Goal: Task Accomplishment & Management: Complete application form

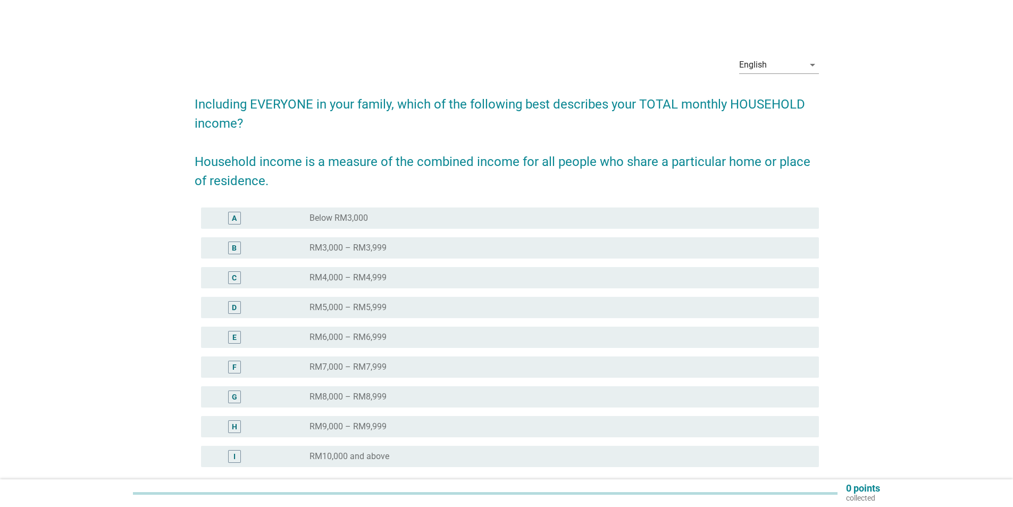
click at [389, 460] on label "RM10,000 and above" at bounding box center [349, 456] width 80 height 11
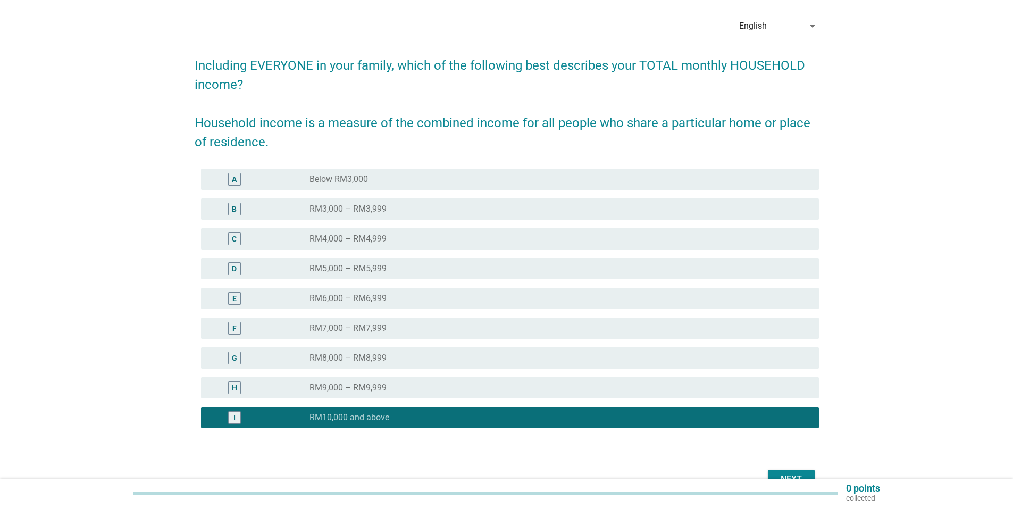
scroll to position [99, 0]
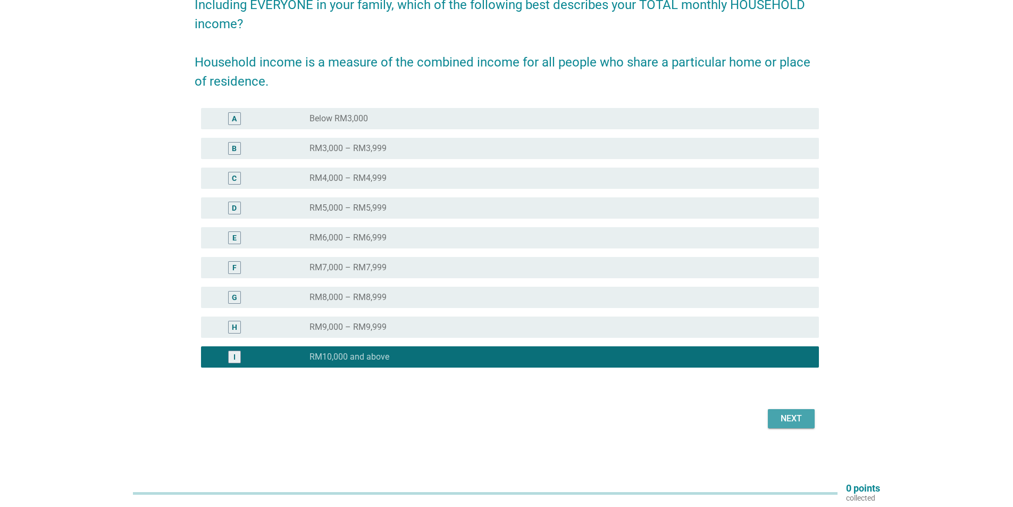
click at [795, 422] on div "Next" at bounding box center [791, 418] width 30 height 13
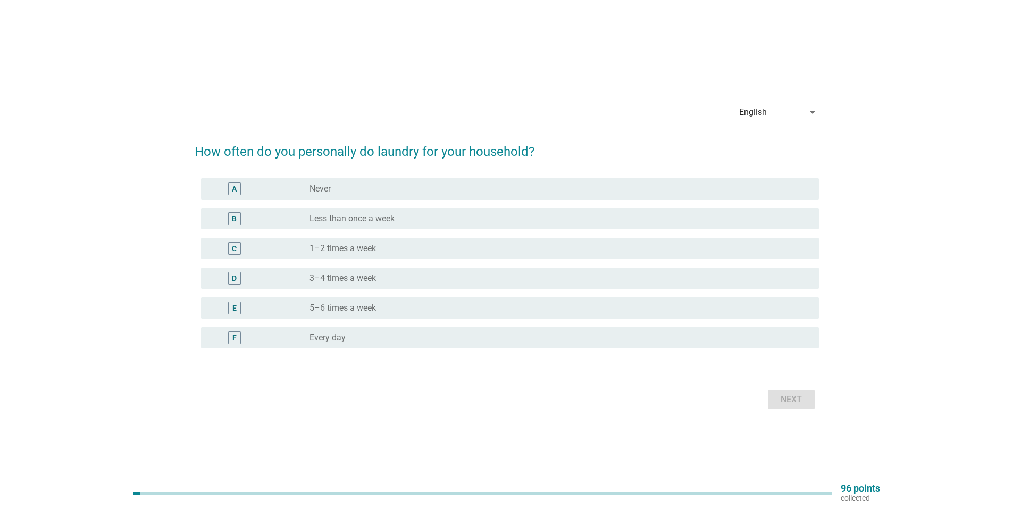
click at [371, 340] on div "radio_button_unchecked Every day" at bounding box center [555, 337] width 492 height 11
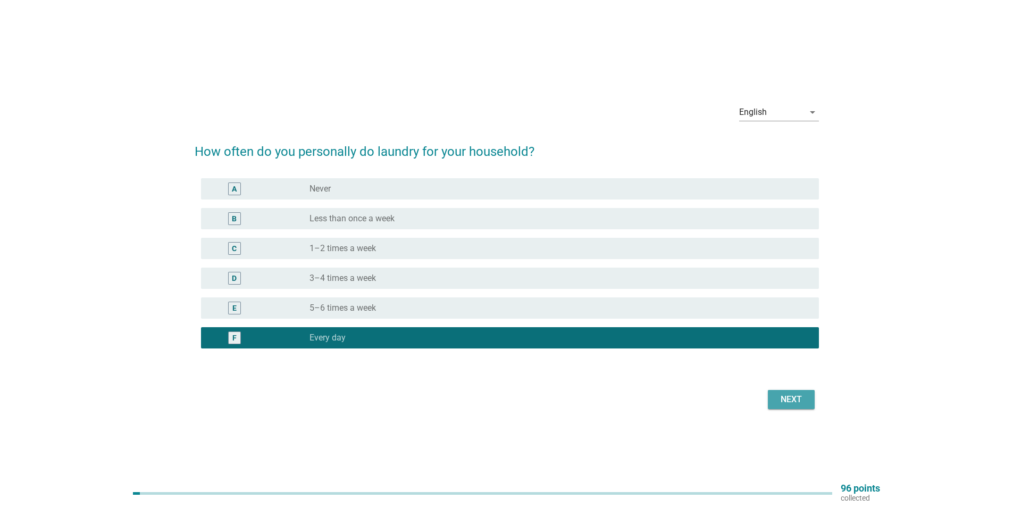
click at [786, 403] on div "Next" at bounding box center [791, 399] width 30 height 13
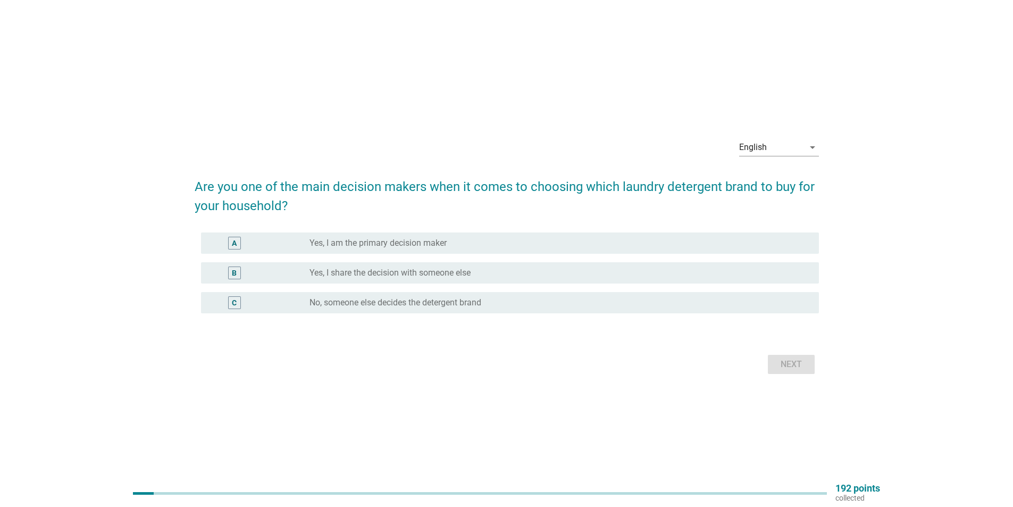
click at [461, 278] on div "radio_button_unchecked Yes, I share the decision with someone else" at bounding box center [559, 272] width 501 height 13
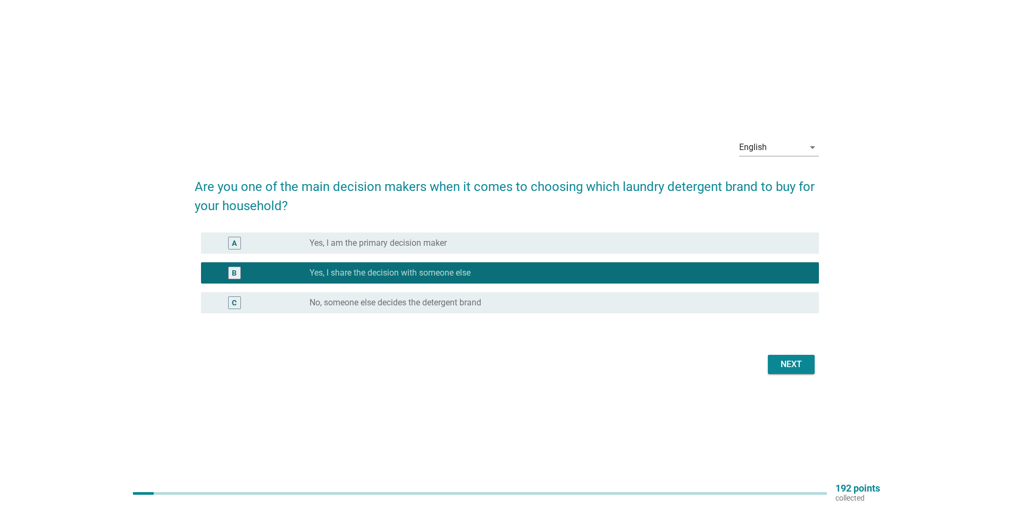
click at [783, 364] on div "Next" at bounding box center [791, 364] width 30 height 13
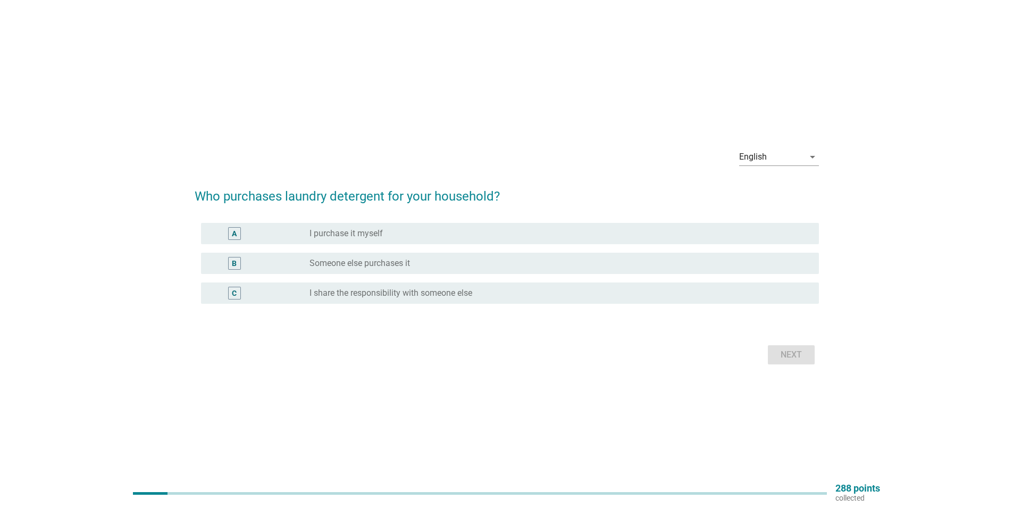
click at [463, 297] on label "I share the responsibility with someone else" at bounding box center [390, 293] width 163 height 11
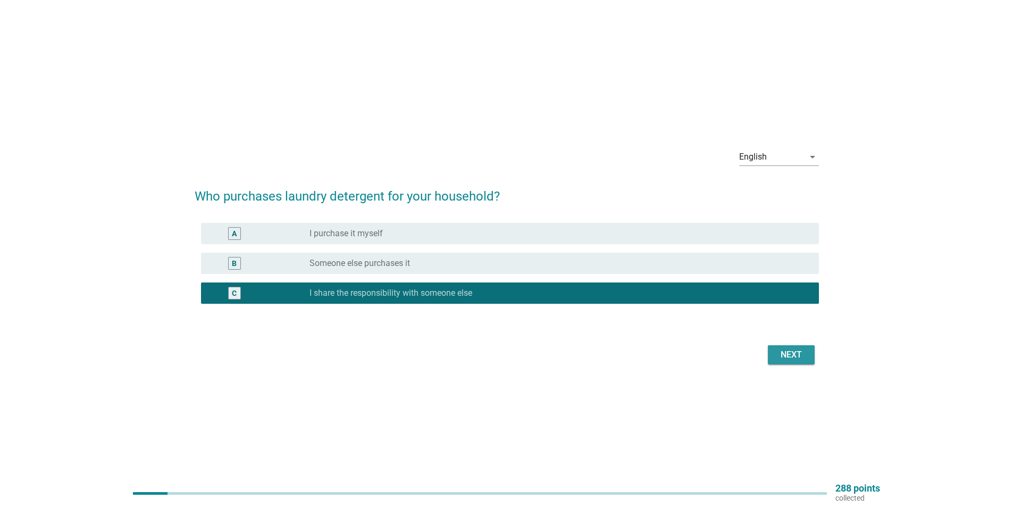
click at [790, 357] on div "Next" at bounding box center [791, 354] width 30 height 13
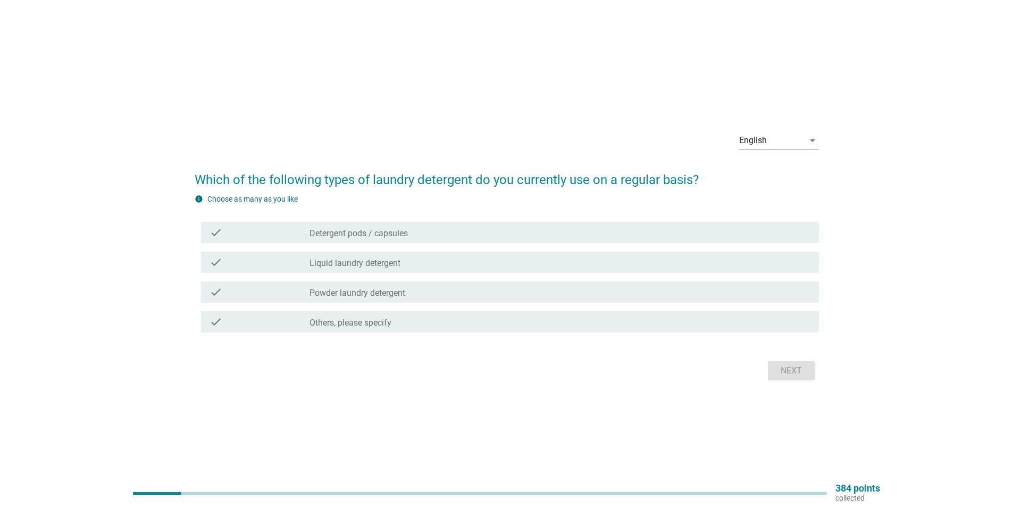
click at [376, 233] on label "Detergent pods / capsules" at bounding box center [358, 233] width 98 height 11
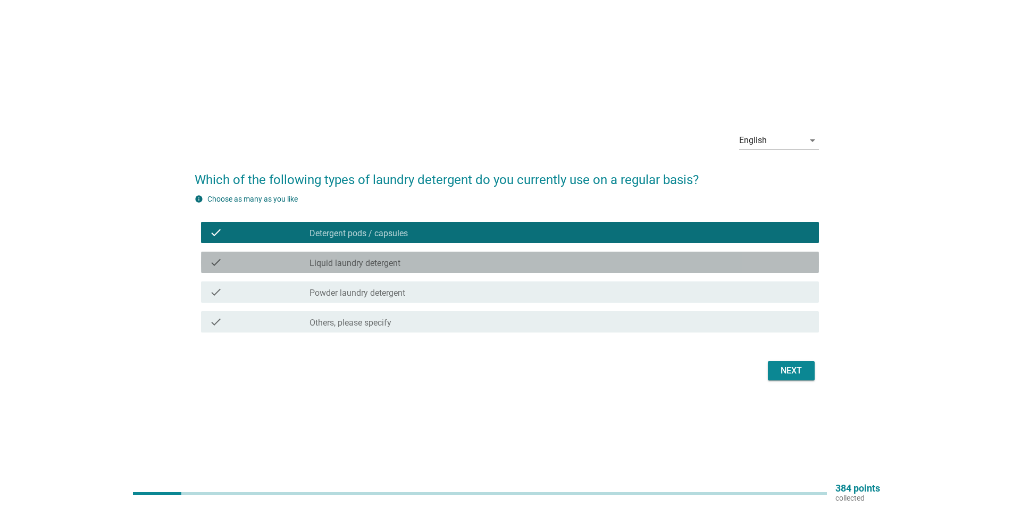
click at [367, 257] on div "check_box_outline_blank Liquid laundry detergent" at bounding box center [559, 262] width 501 height 13
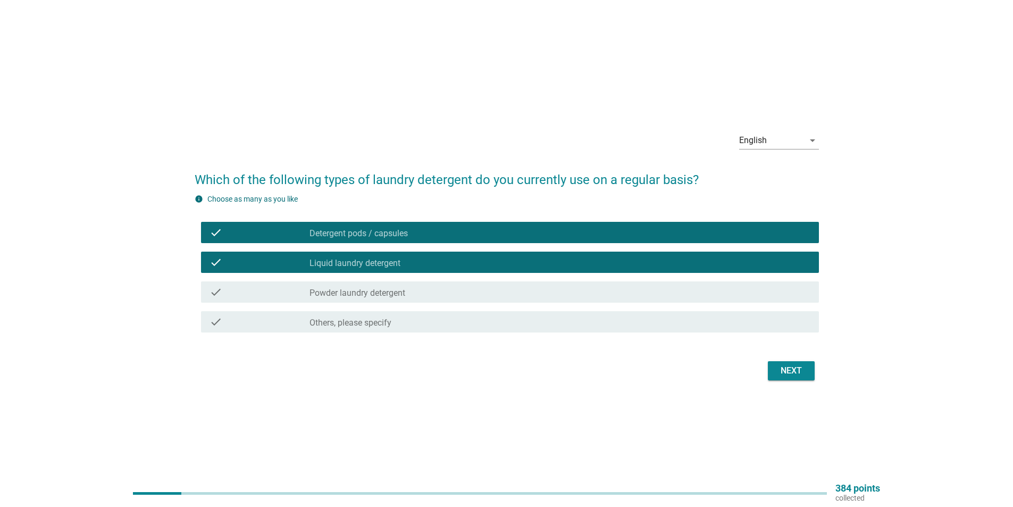
click at [795, 371] on div "Next" at bounding box center [791, 370] width 30 height 13
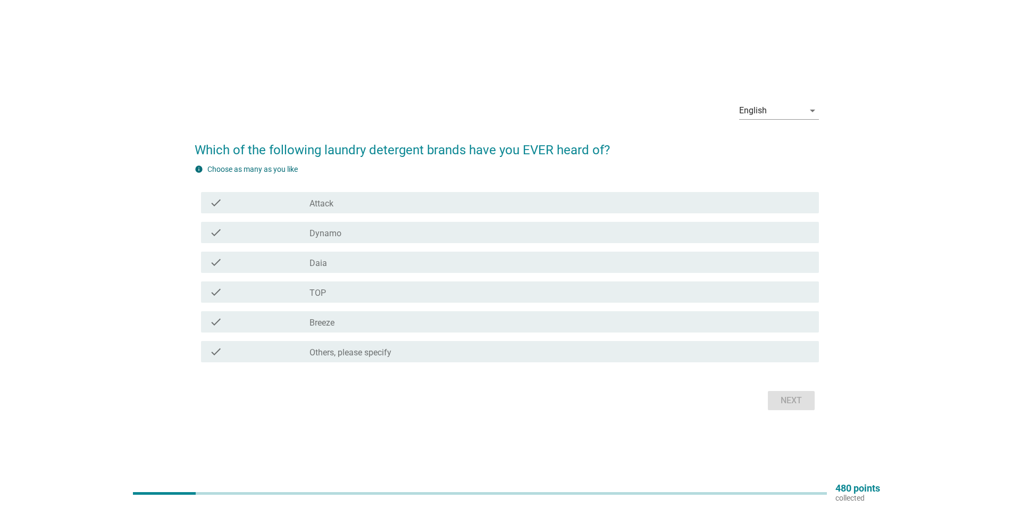
click at [346, 201] on div "check_box_outline_blank Attack" at bounding box center [559, 202] width 501 height 13
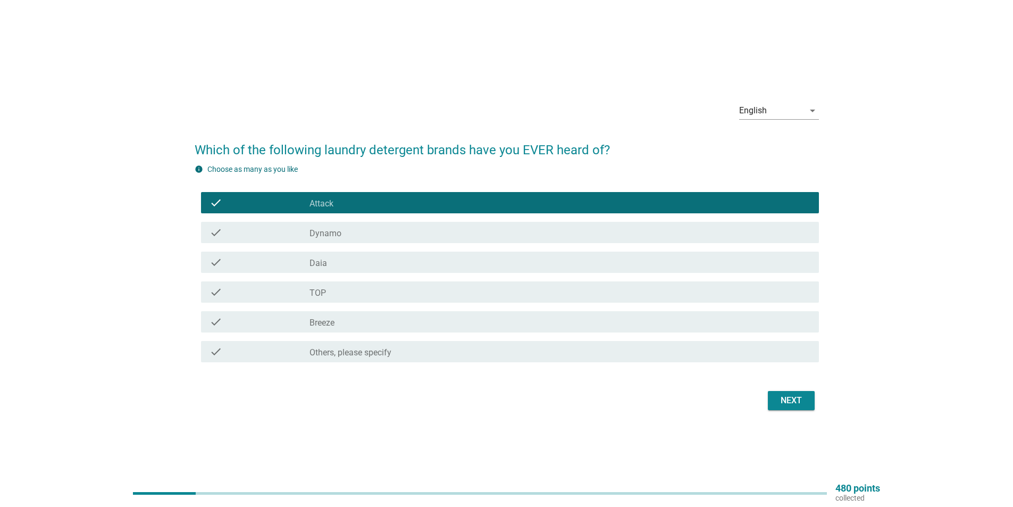
click at [347, 222] on div "check check_box_outline_blank Dynamo" at bounding box center [510, 232] width 618 height 21
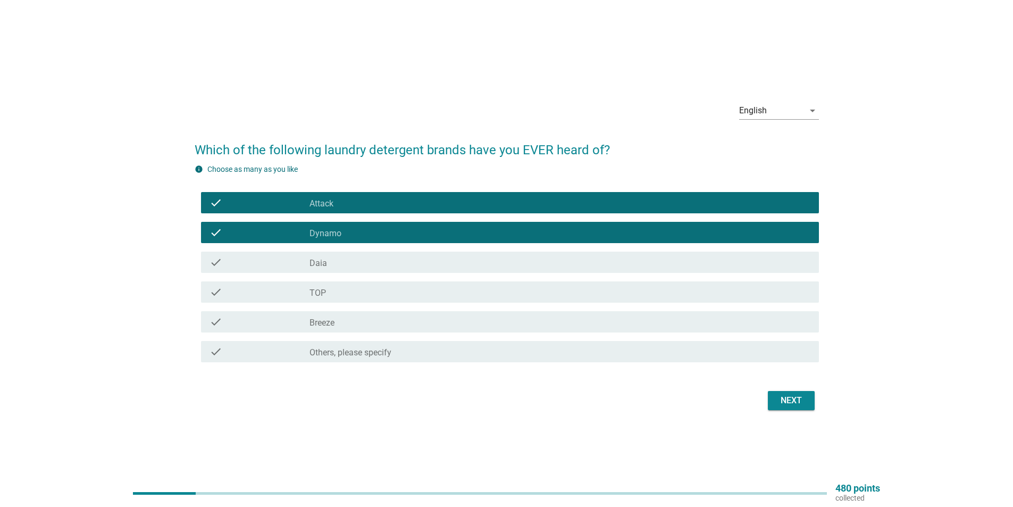
click at [358, 250] on div "check check_box_outline_blank Daia" at bounding box center [507, 262] width 624 height 30
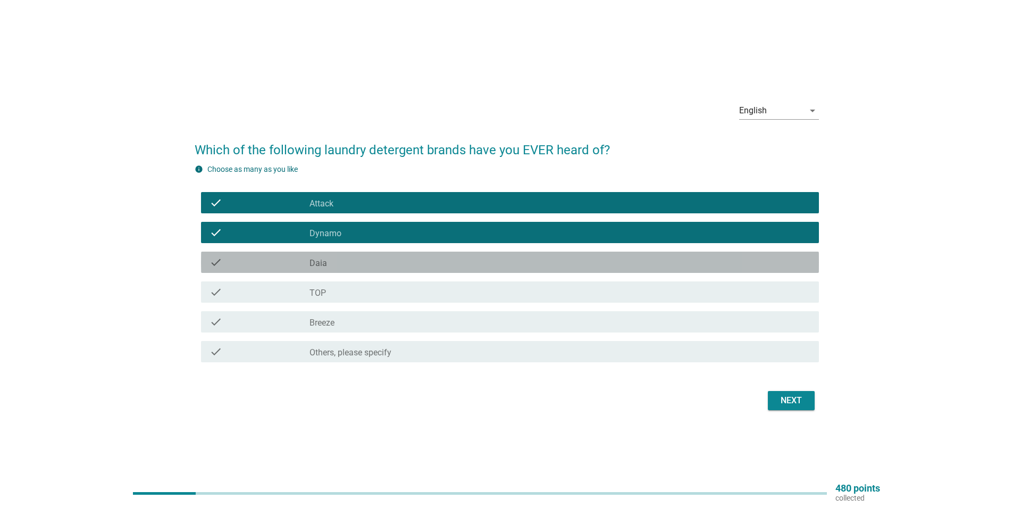
drag, startPoint x: 356, startPoint y: 262, endPoint x: 361, endPoint y: 292, distance: 31.2
click at [356, 264] on div "check_box_outline_blank Daia" at bounding box center [559, 262] width 501 height 13
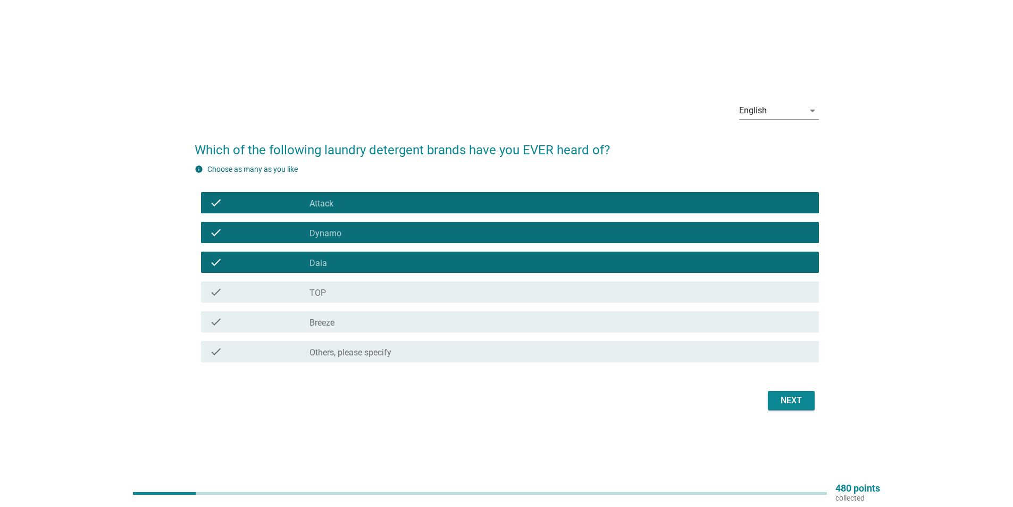
drag, startPoint x: 361, startPoint y: 292, endPoint x: 367, endPoint y: 322, distance: 29.8
click at [362, 301] on div "check check_box_outline_blank TOP" at bounding box center [510, 291] width 618 height 21
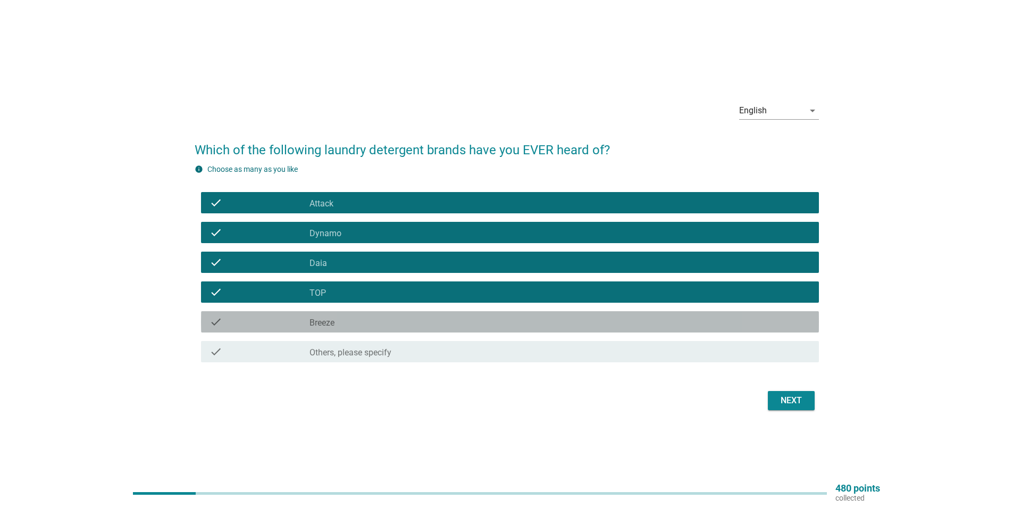
click at [371, 329] on div "check check_box_outline_blank Breeze" at bounding box center [510, 321] width 618 height 21
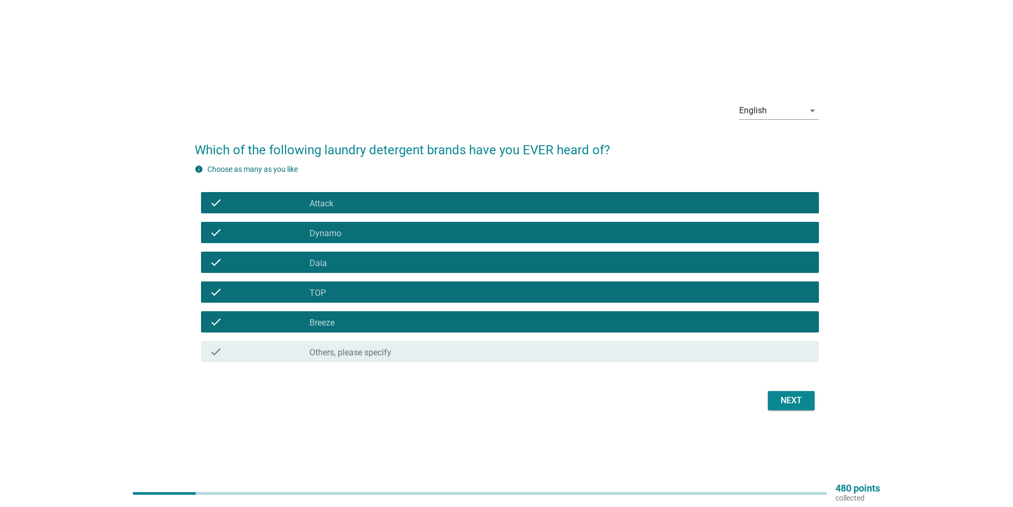
click at [786, 403] on div "Next" at bounding box center [791, 400] width 30 height 13
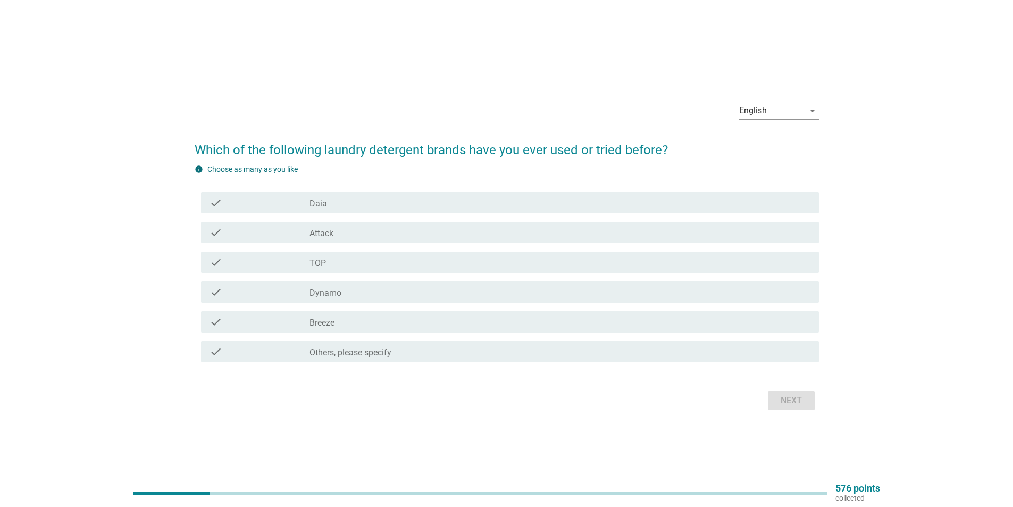
click at [385, 201] on div "check_box_outline_blank Daia" at bounding box center [559, 202] width 501 height 13
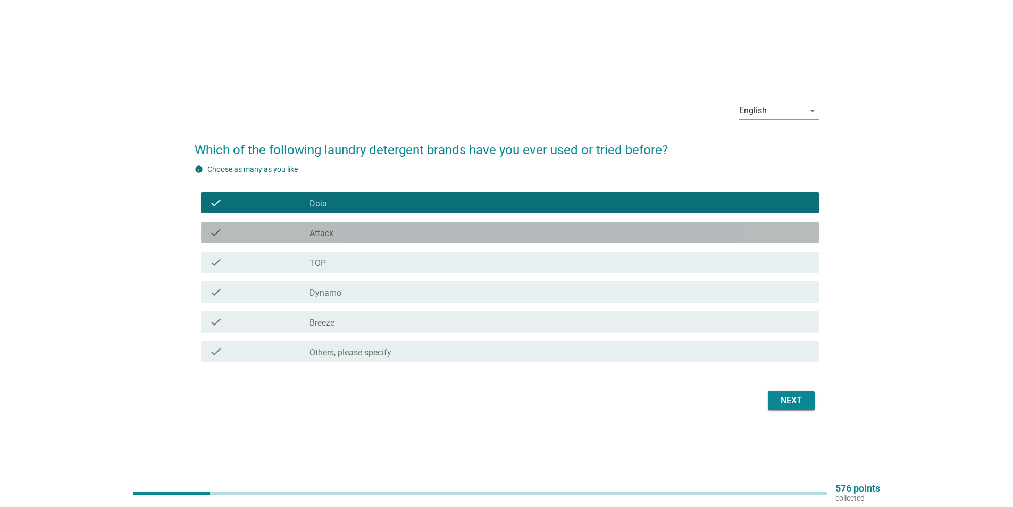
click at [386, 231] on div "check_box_outline_blank Attack" at bounding box center [559, 232] width 501 height 13
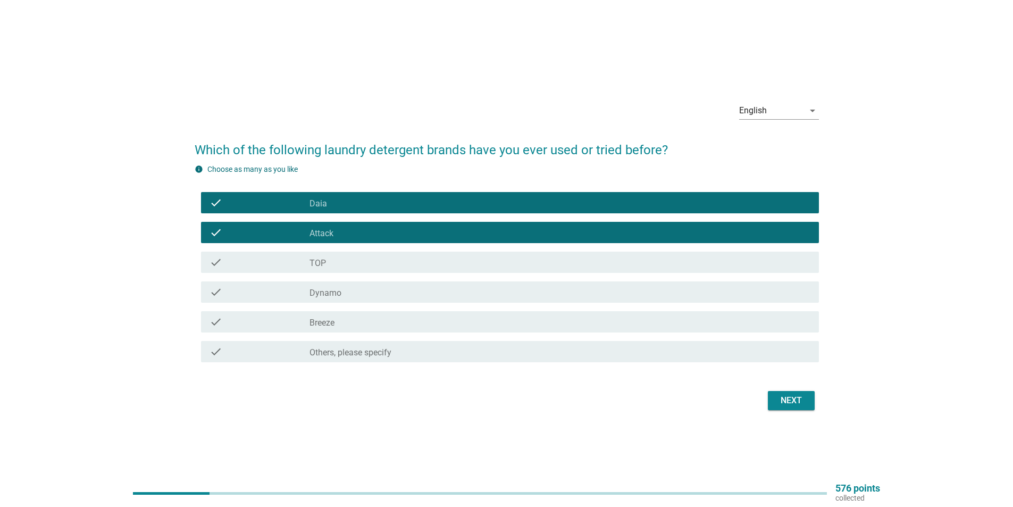
click at [383, 269] on div "check check_box_outline_blank TOP" at bounding box center [510, 261] width 618 height 21
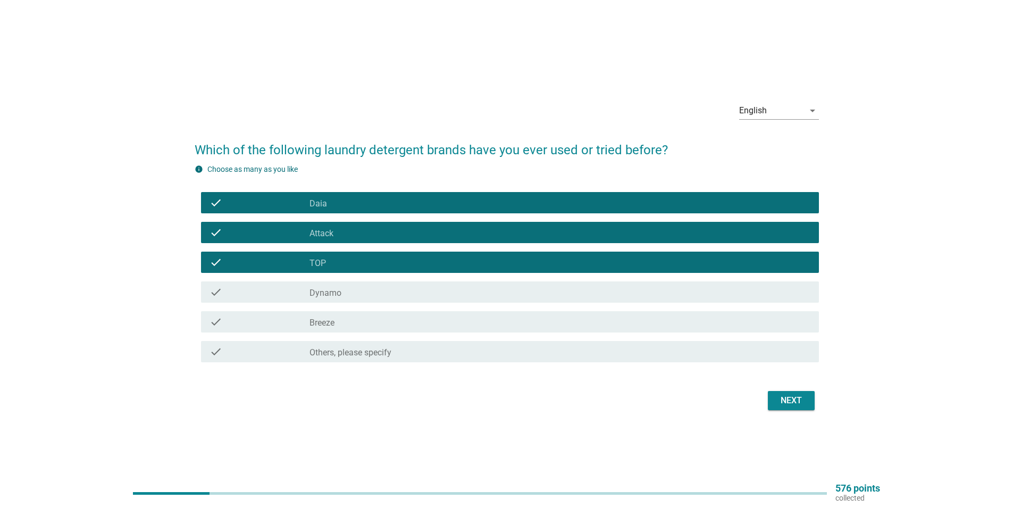
click at [383, 294] on div "check_box_outline_blank Dynamo" at bounding box center [559, 292] width 501 height 13
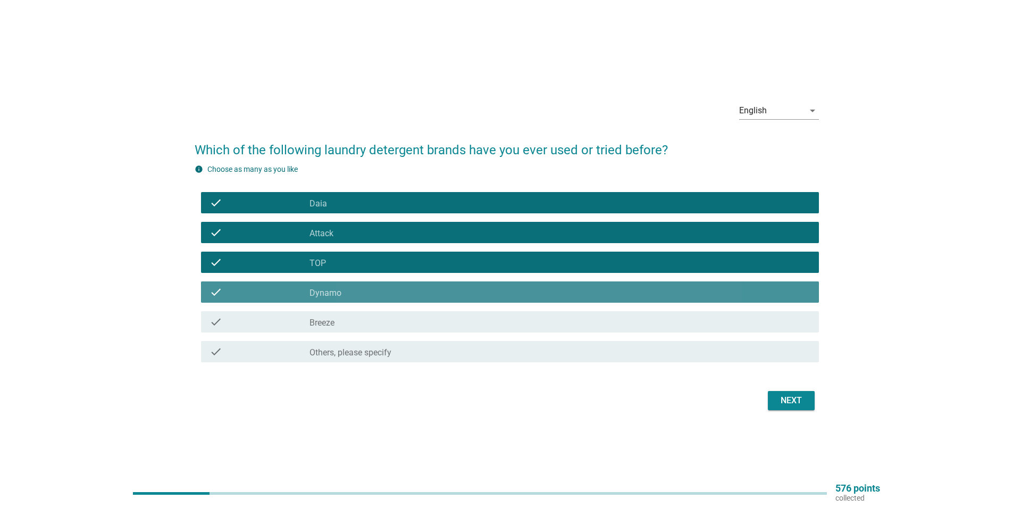
click at [386, 326] on div "check_box_outline_blank Breeze" at bounding box center [559, 321] width 501 height 13
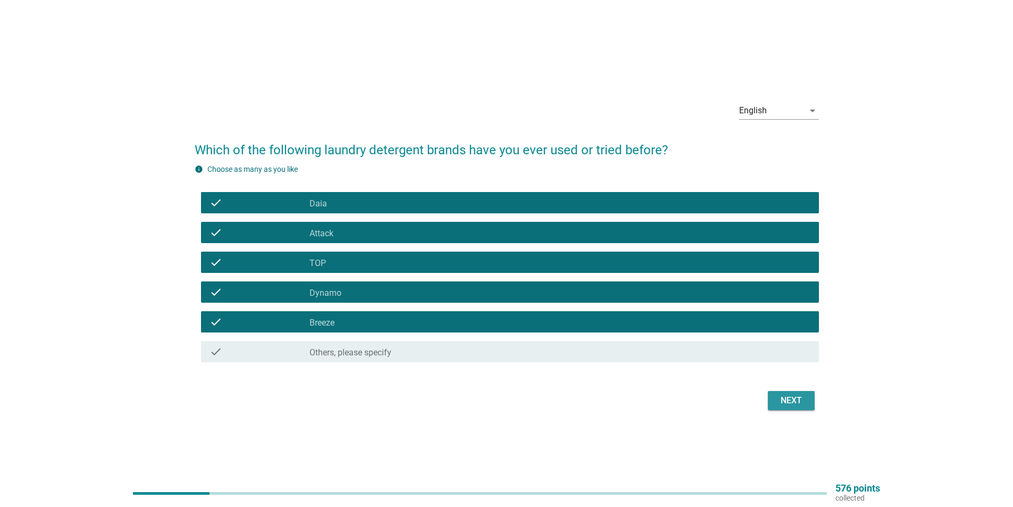
drag, startPoint x: 804, startPoint y: 409, endPoint x: 797, endPoint y: 407, distance: 7.2
click at [801, 408] on button "Next" at bounding box center [791, 400] width 47 height 19
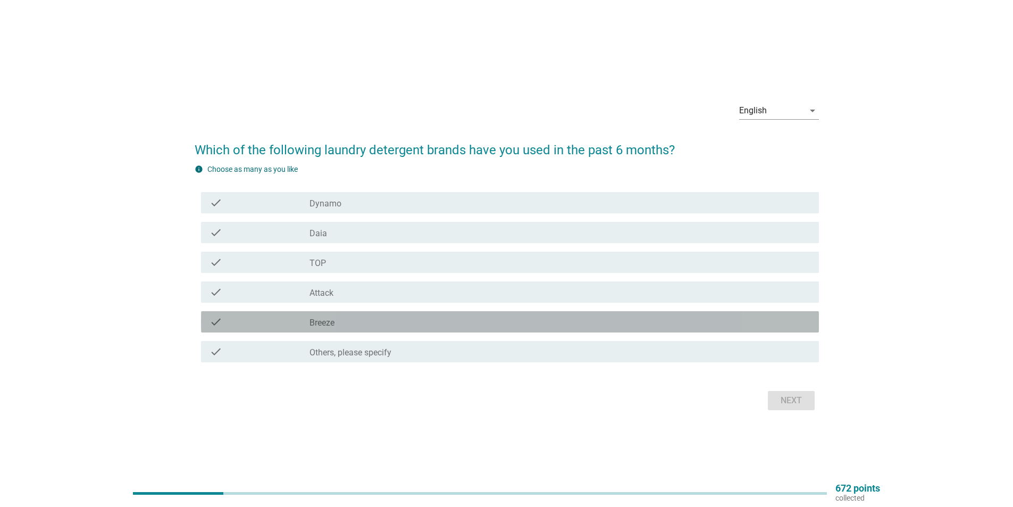
click at [368, 322] on div "check_box_outline_blank Breeze" at bounding box center [559, 321] width 501 height 13
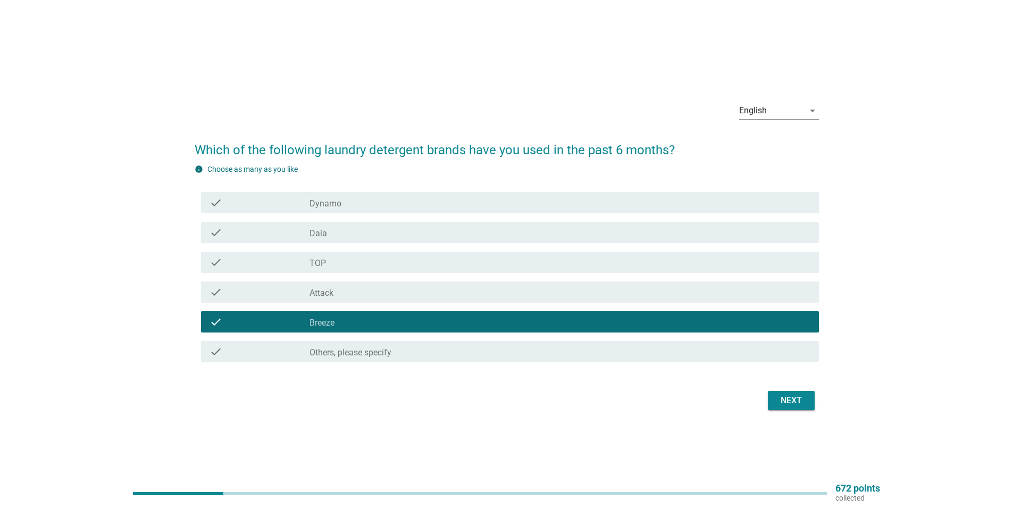
click at [373, 196] on div "check check_box Dynamo" at bounding box center [510, 202] width 618 height 21
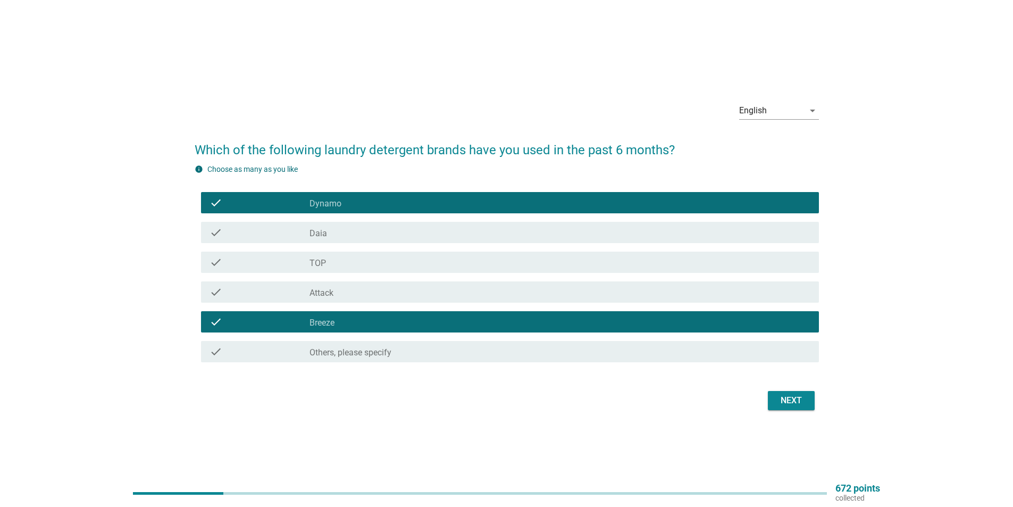
click at [368, 297] on div "check_box Attack" at bounding box center [559, 292] width 501 height 13
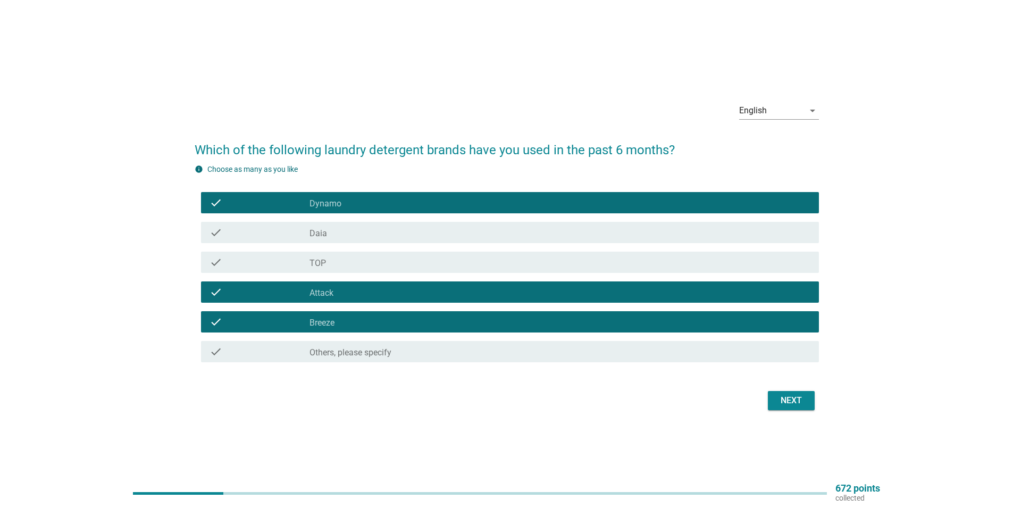
click at [785, 407] on button "Next" at bounding box center [791, 400] width 47 height 19
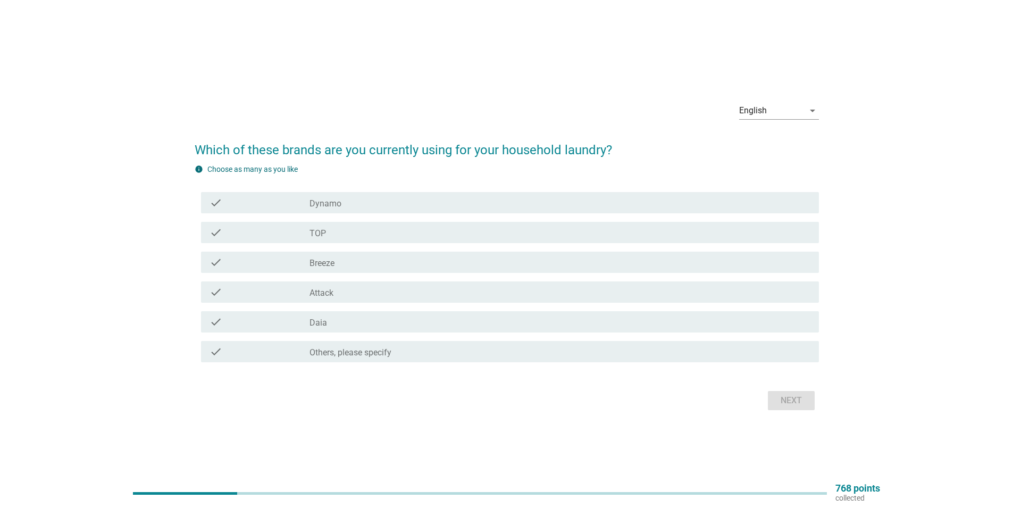
click at [415, 254] on div "check check_box Breeze" at bounding box center [510, 261] width 618 height 21
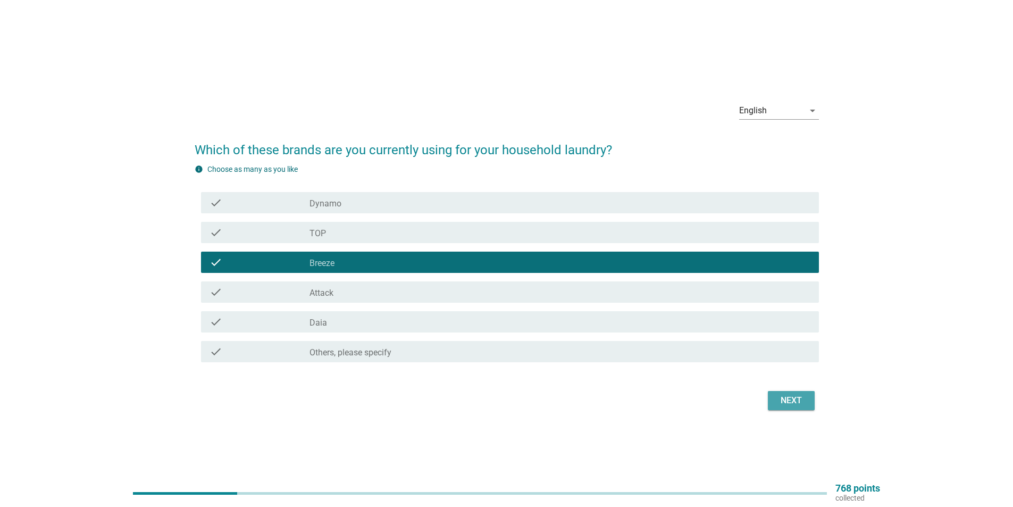
click at [787, 402] on div "Next" at bounding box center [791, 400] width 30 height 13
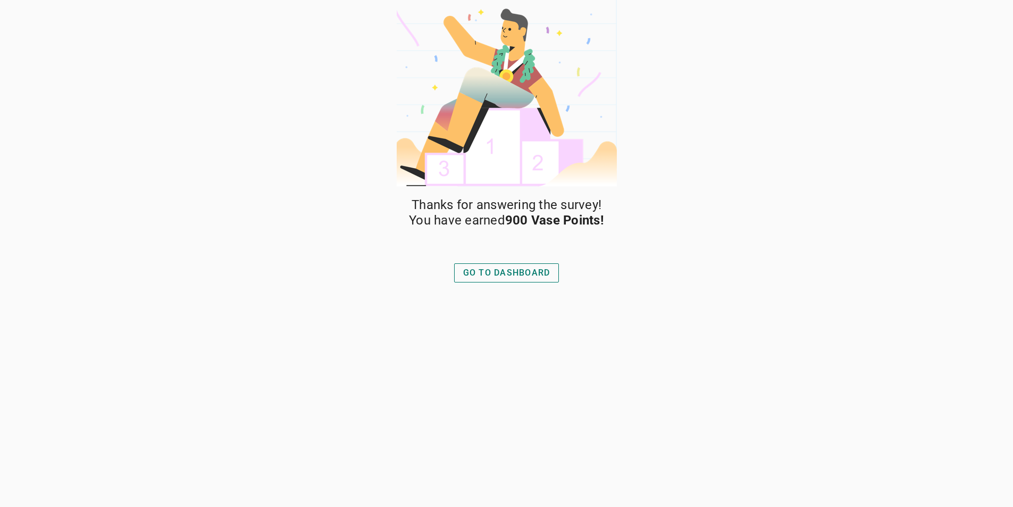
click at [503, 270] on div "GO TO DASHBOARD" at bounding box center [506, 272] width 87 height 13
